Goal: Check status: Check status

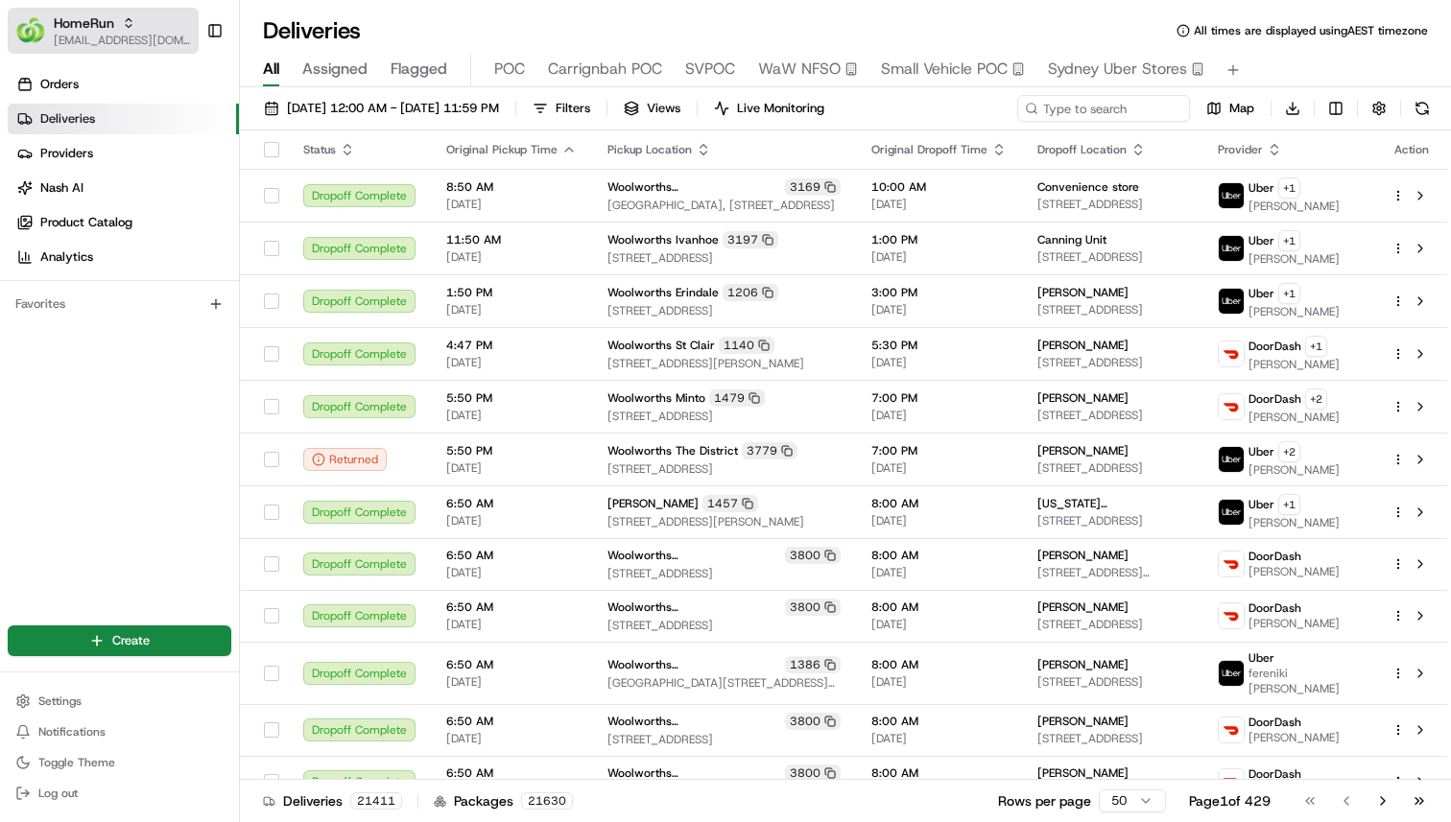
click at [81, 43] on span "[EMAIL_ADDRESS][DOMAIN_NAME]" at bounding box center [122, 40] width 137 height 15
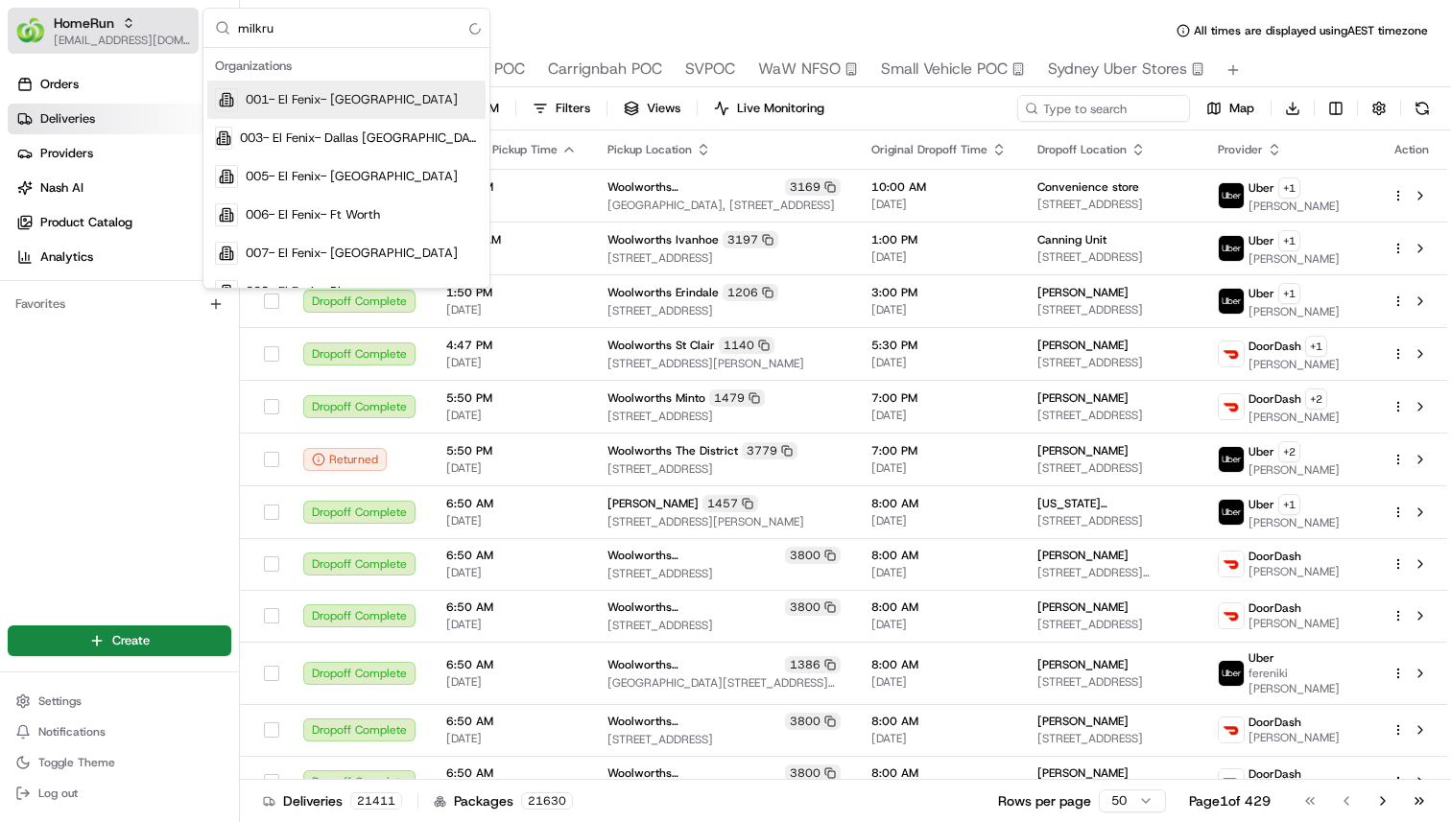
type input "milkrun"
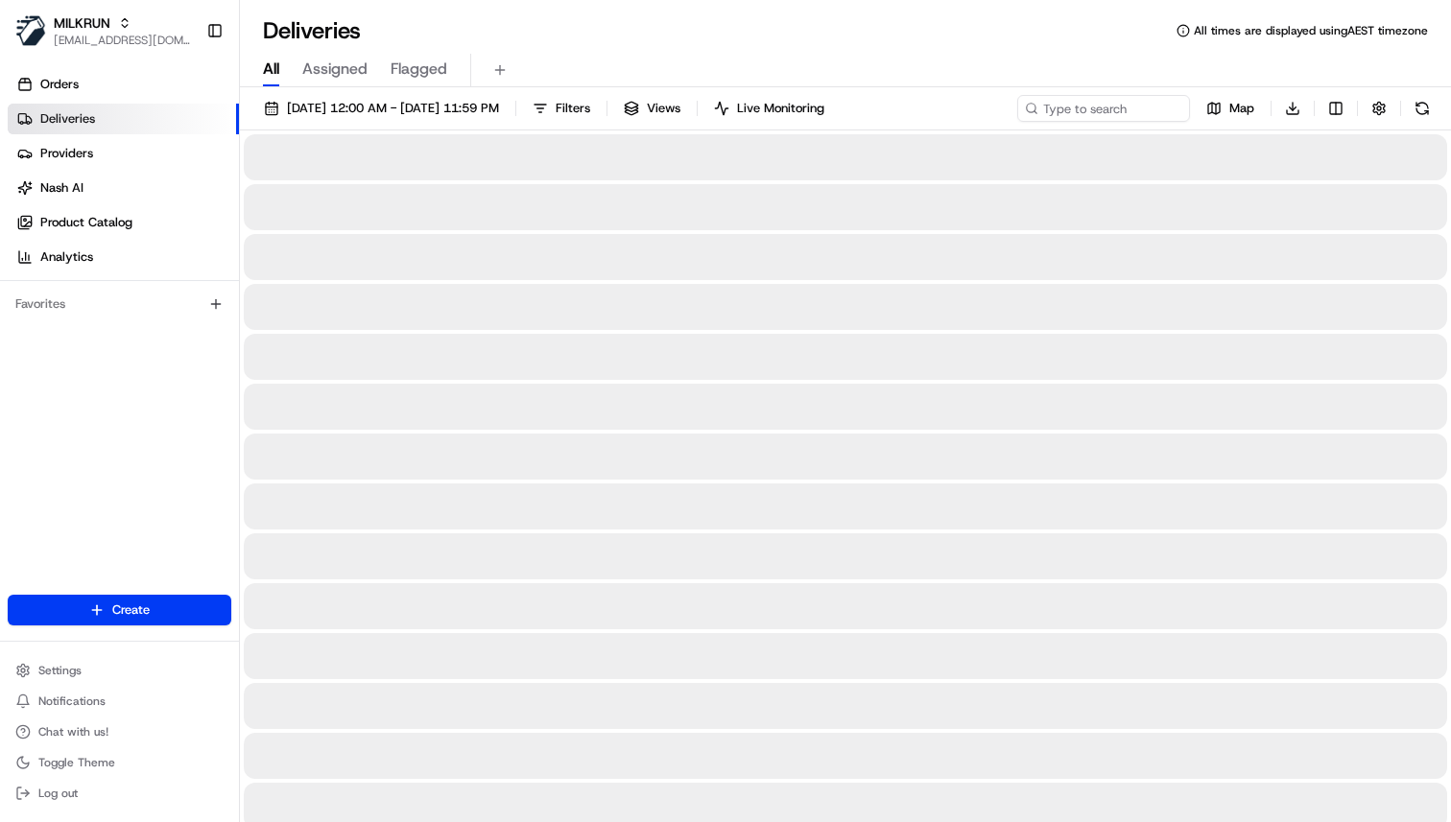
click at [278, 61] on span "All" at bounding box center [271, 69] width 16 height 23
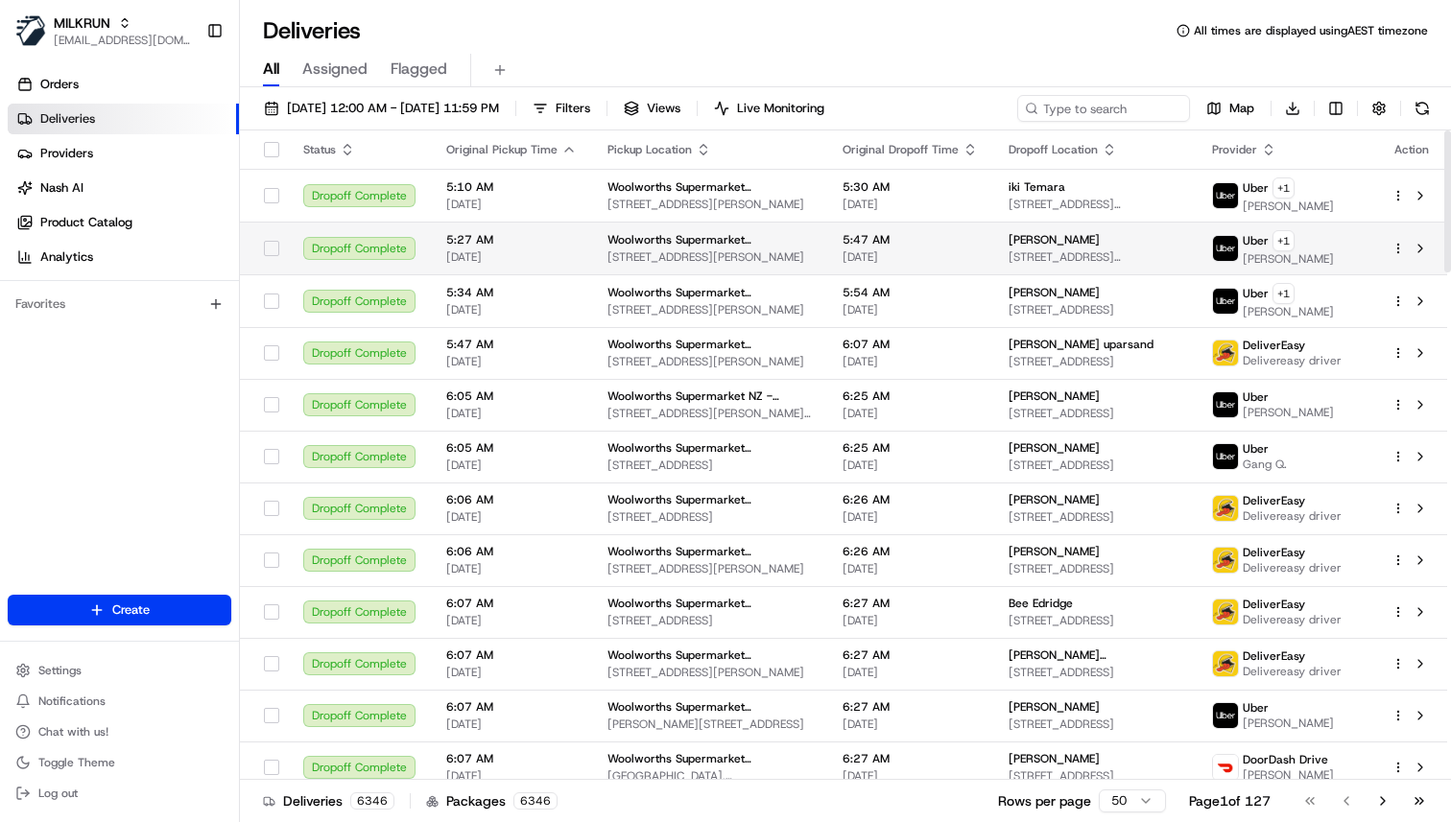
click at [592, 255] on td "Woolworths Supermarket NZ - Newtown 3 John St, Wellington, Wellington 6021, NZ" at bounding box center [709, 248] width 235 height 53
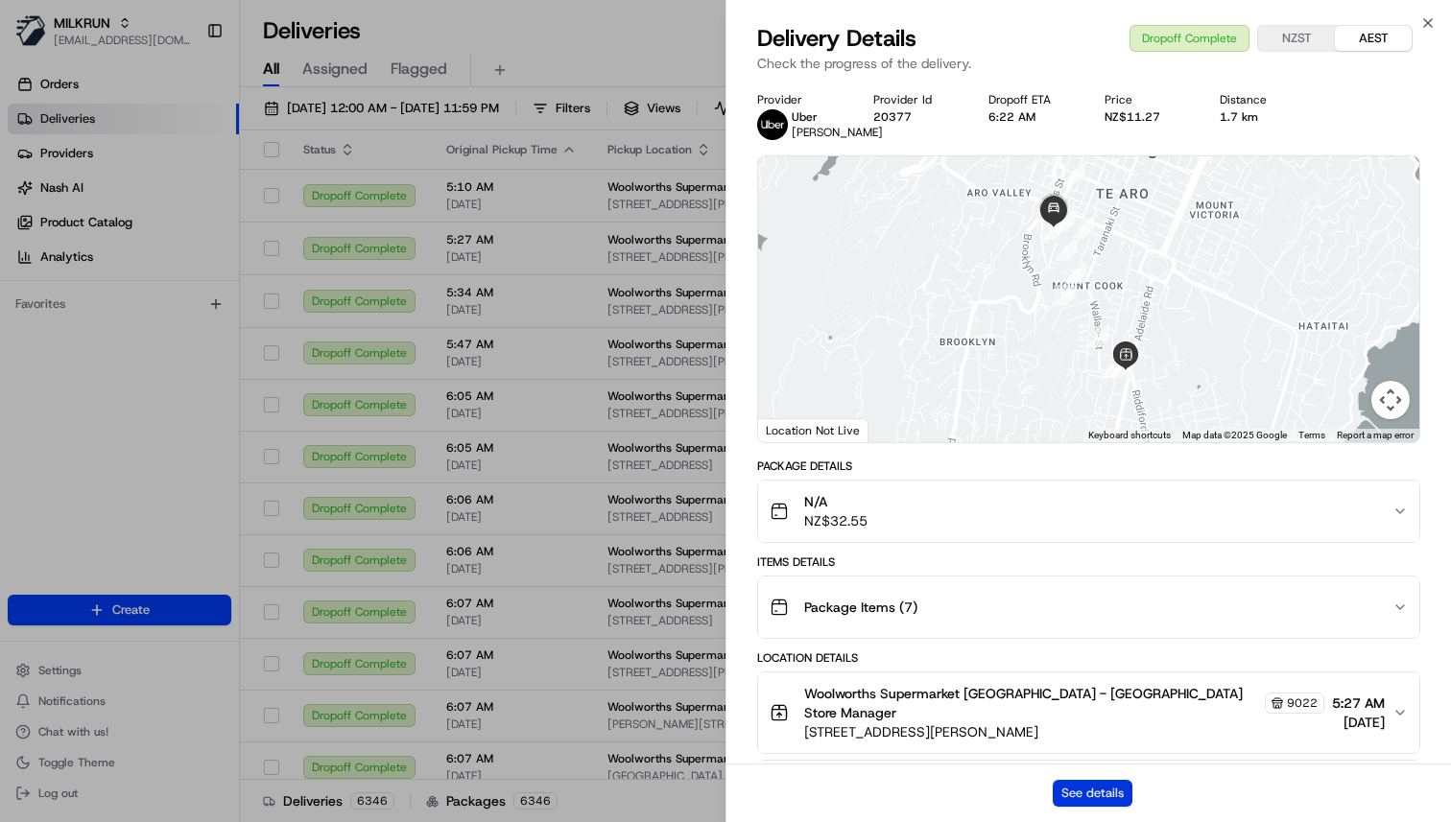
click at [1116, 790] on button "See details" at bounding box center [1093, 793] width 80 height 27
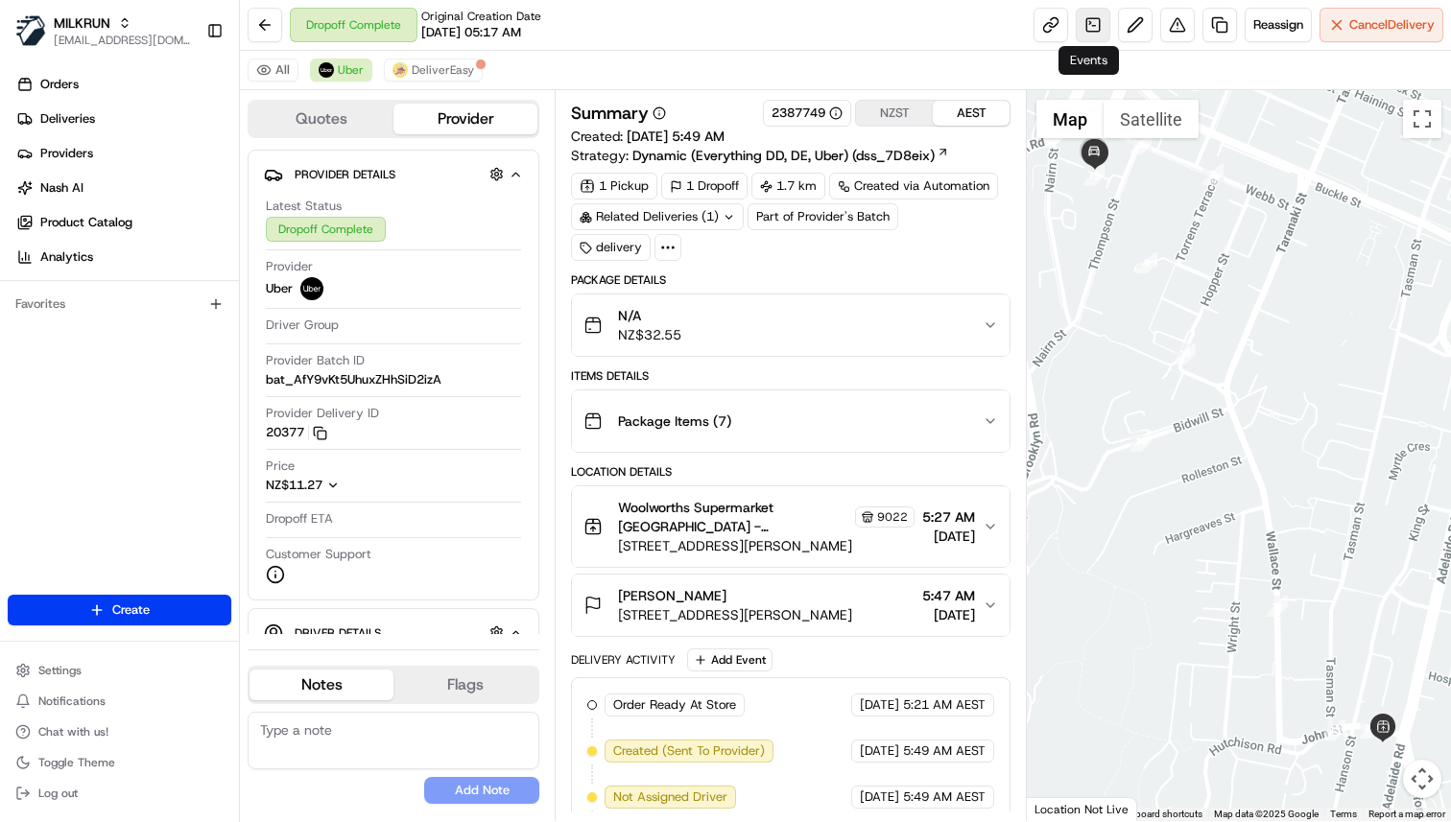
click at [1098, 24] on link at bounding box center [1093, 25] width 35 height 35
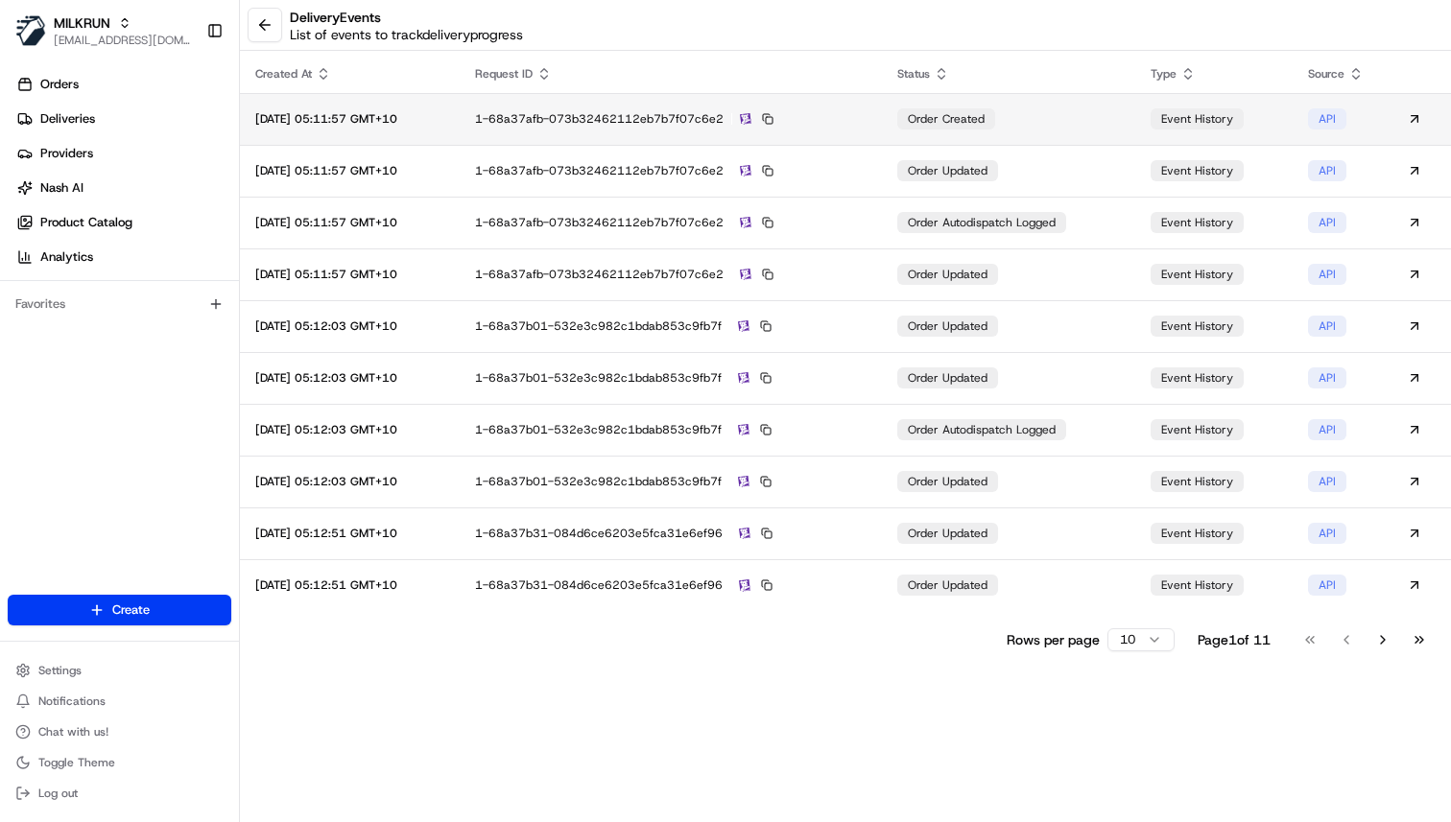
click at [750, 95] on td "1-68a37afb-073b32462112eb7b7f07c6e2" at bounding box center [671, 119] width 422 height 52
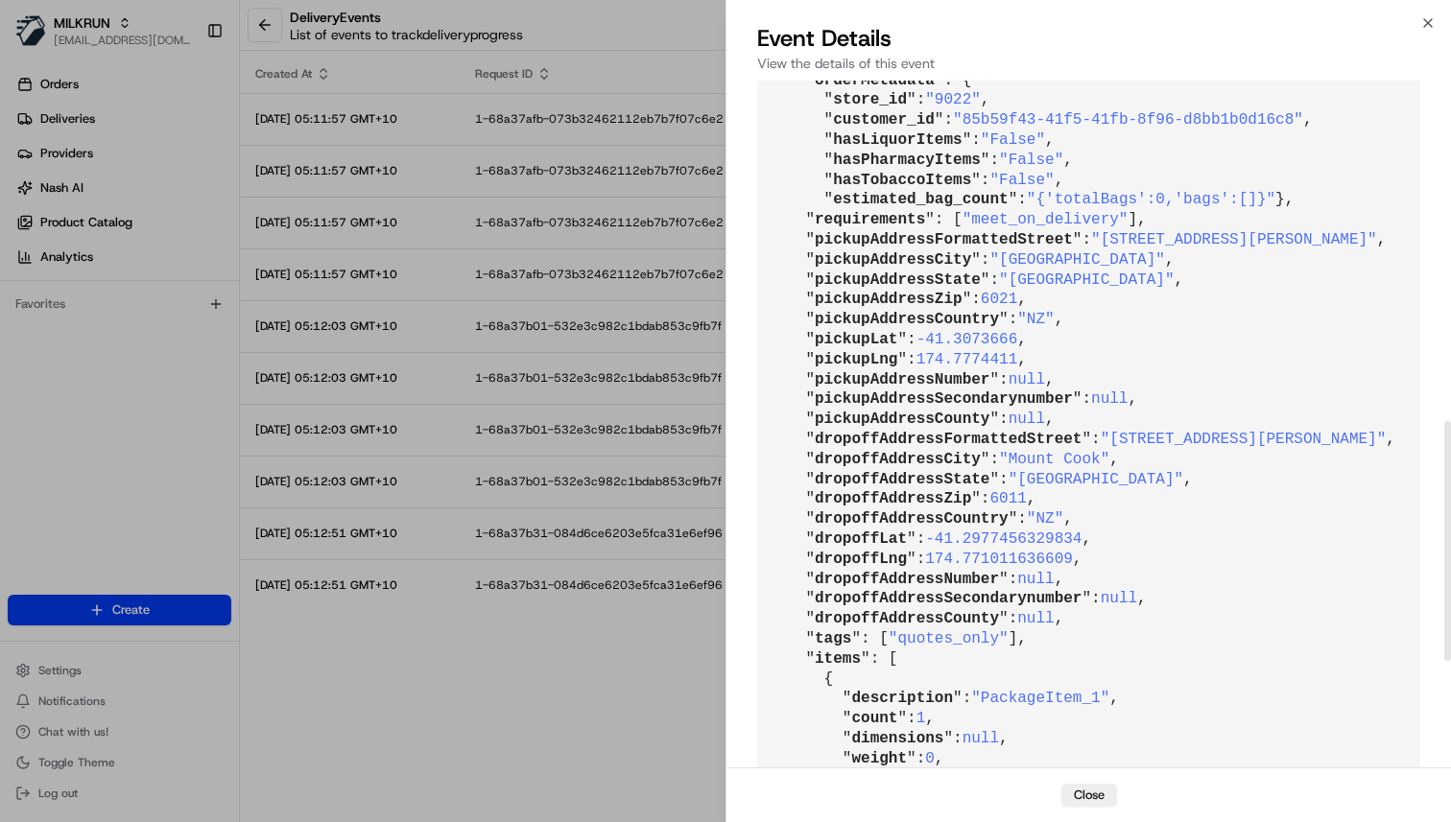
scroll to position [1105, 0]
